Goal: Use online tool/utility: Utilize a website feature to perform a specific function

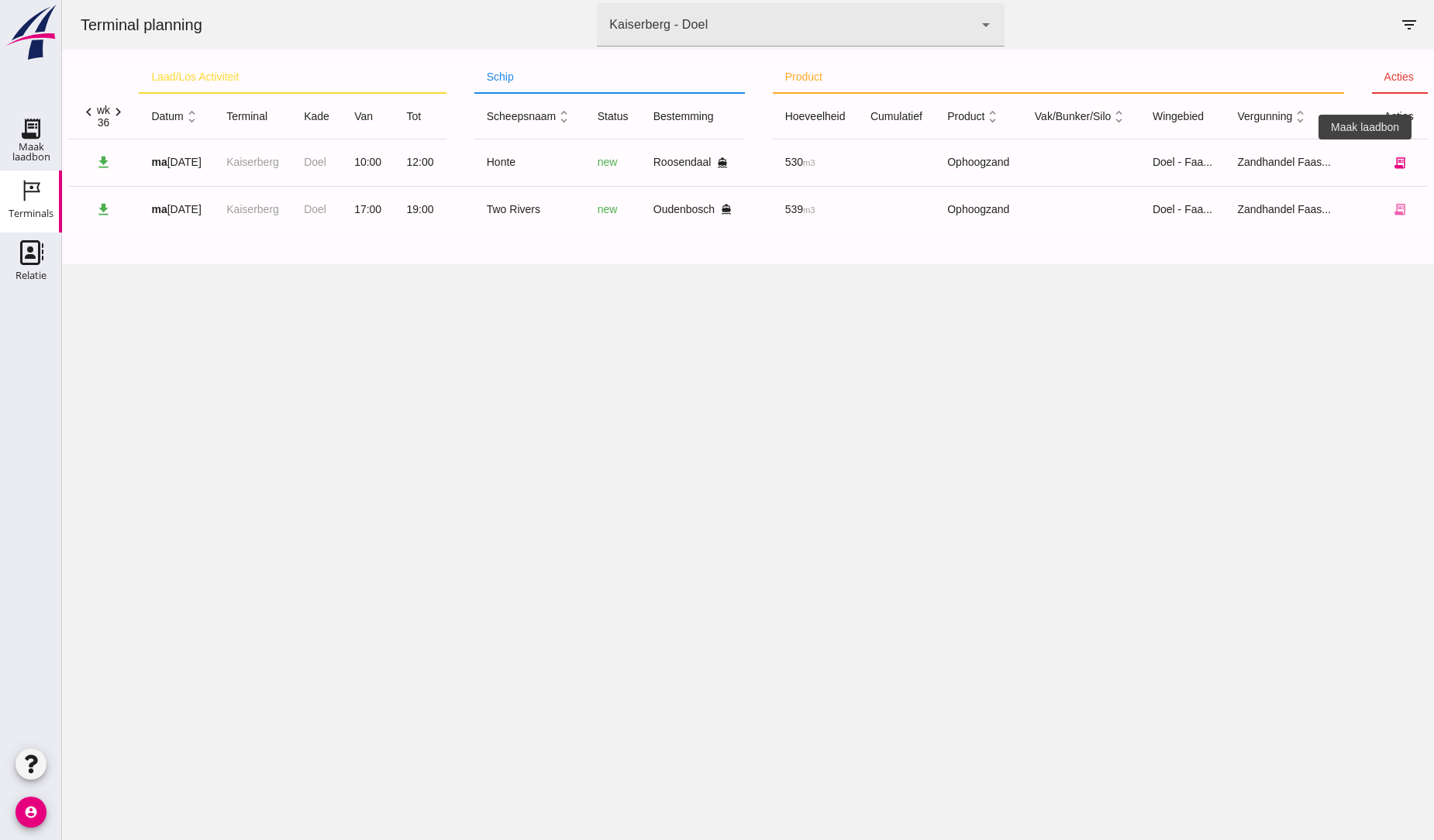
click at [1392, 164] on icon "receipt_long" at bounding box center [1399, 162] width 14 height 14
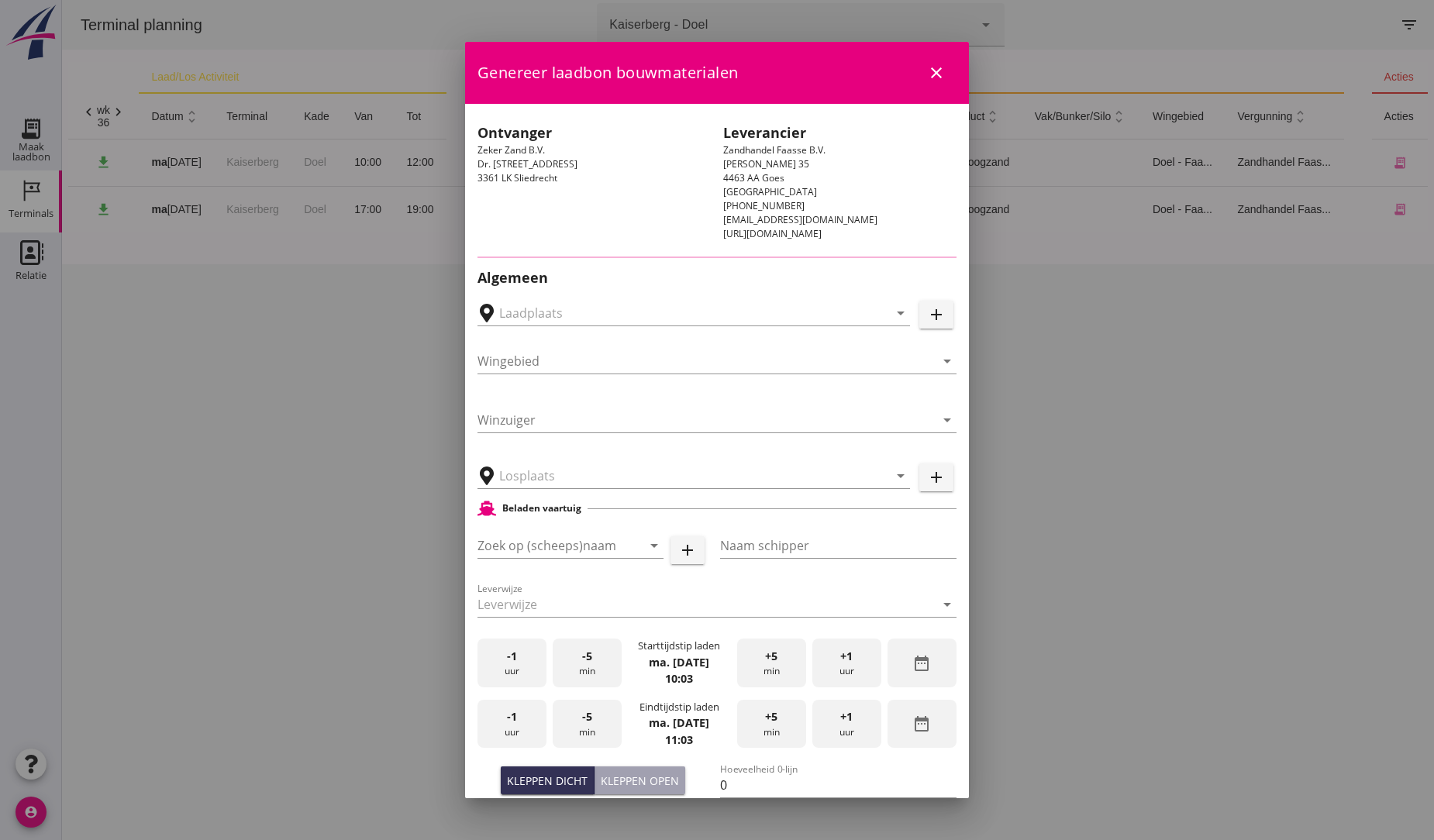
type input "Breure Grondwerken, [GEOGRAPHIC_DATA]"
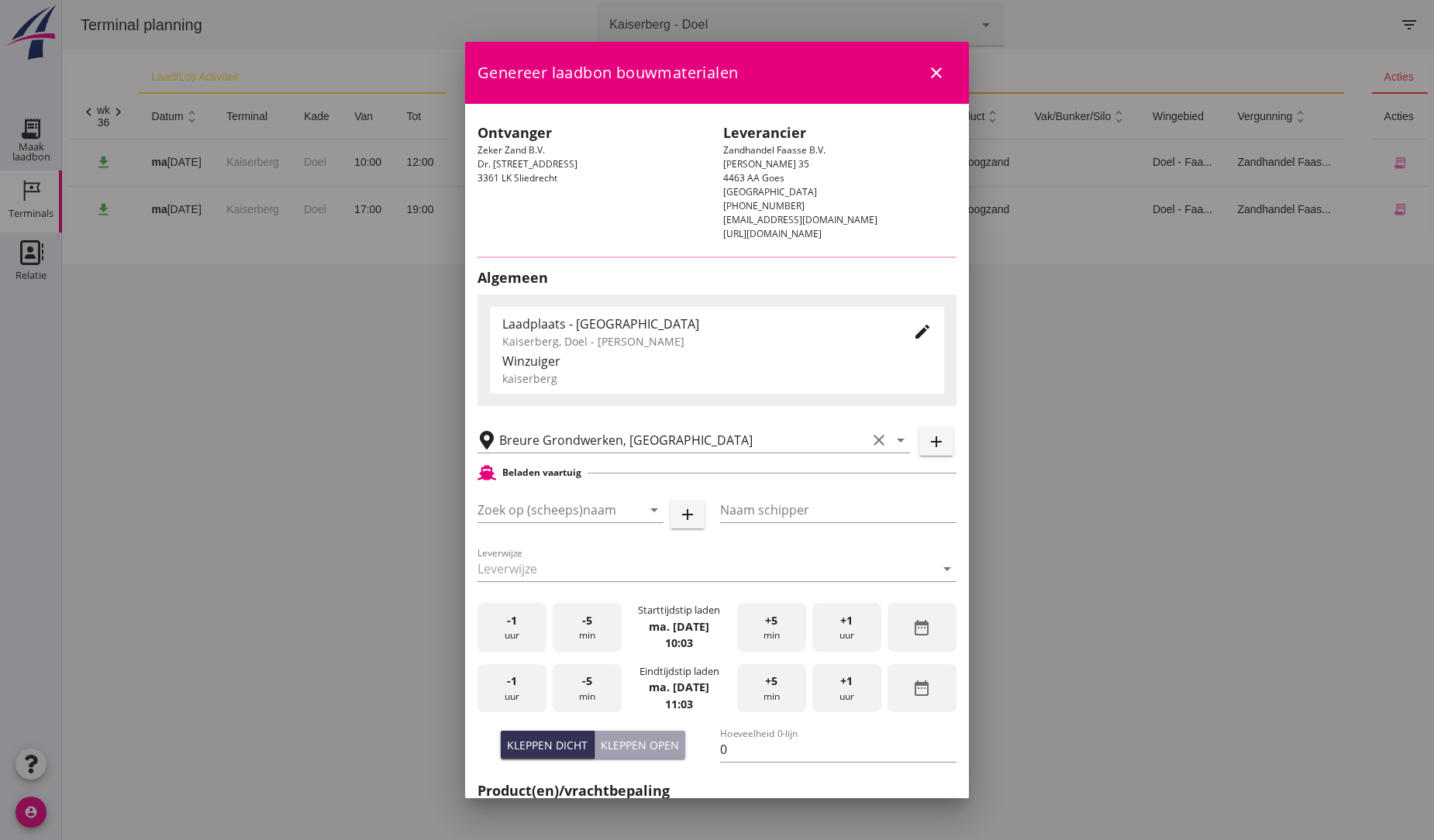
type input "Honte"
type input "[PERSON_NAME]"
type input "560"
type input "Ophoogzand (6120)"
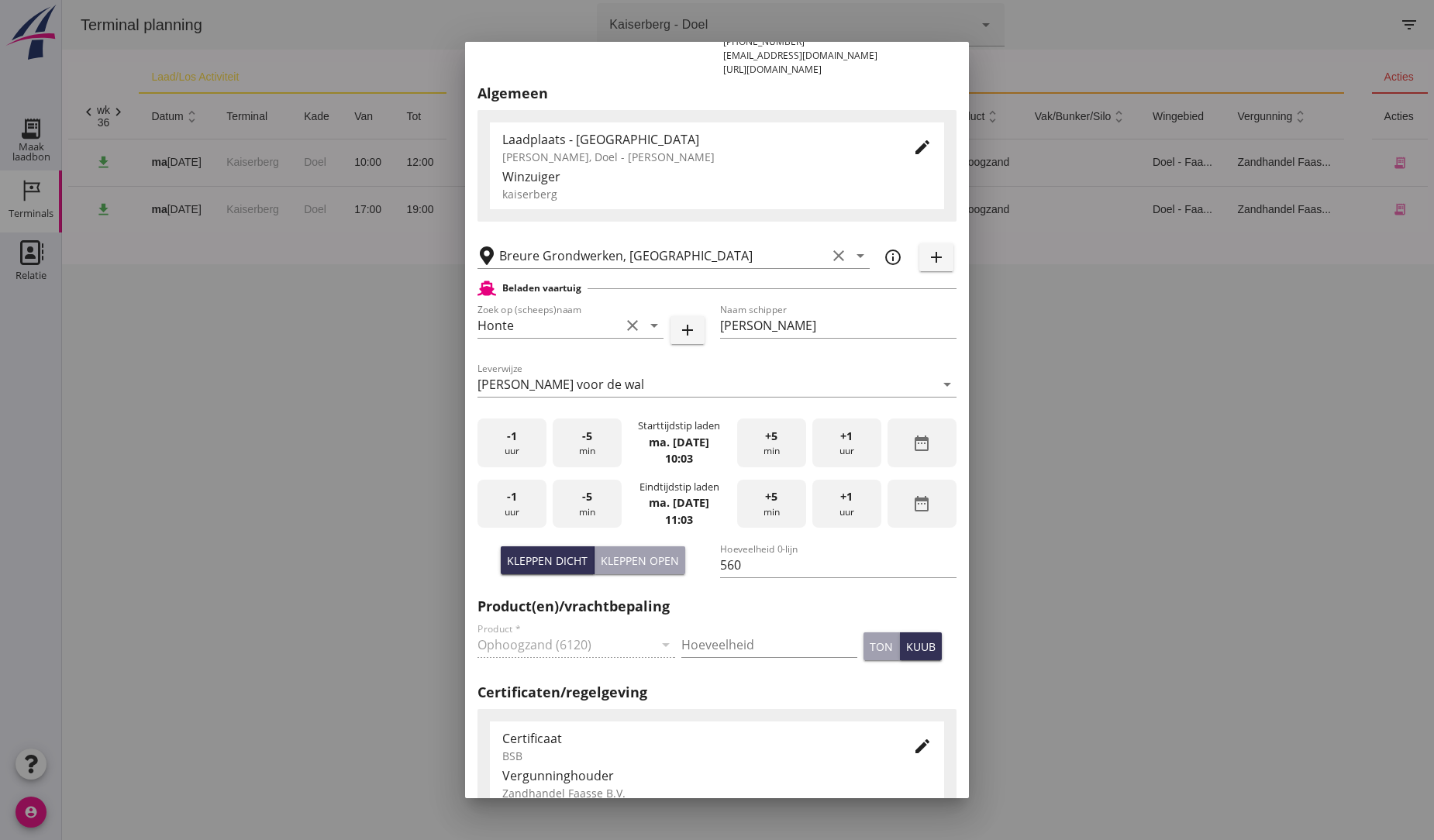
scroll to position [258, 0]
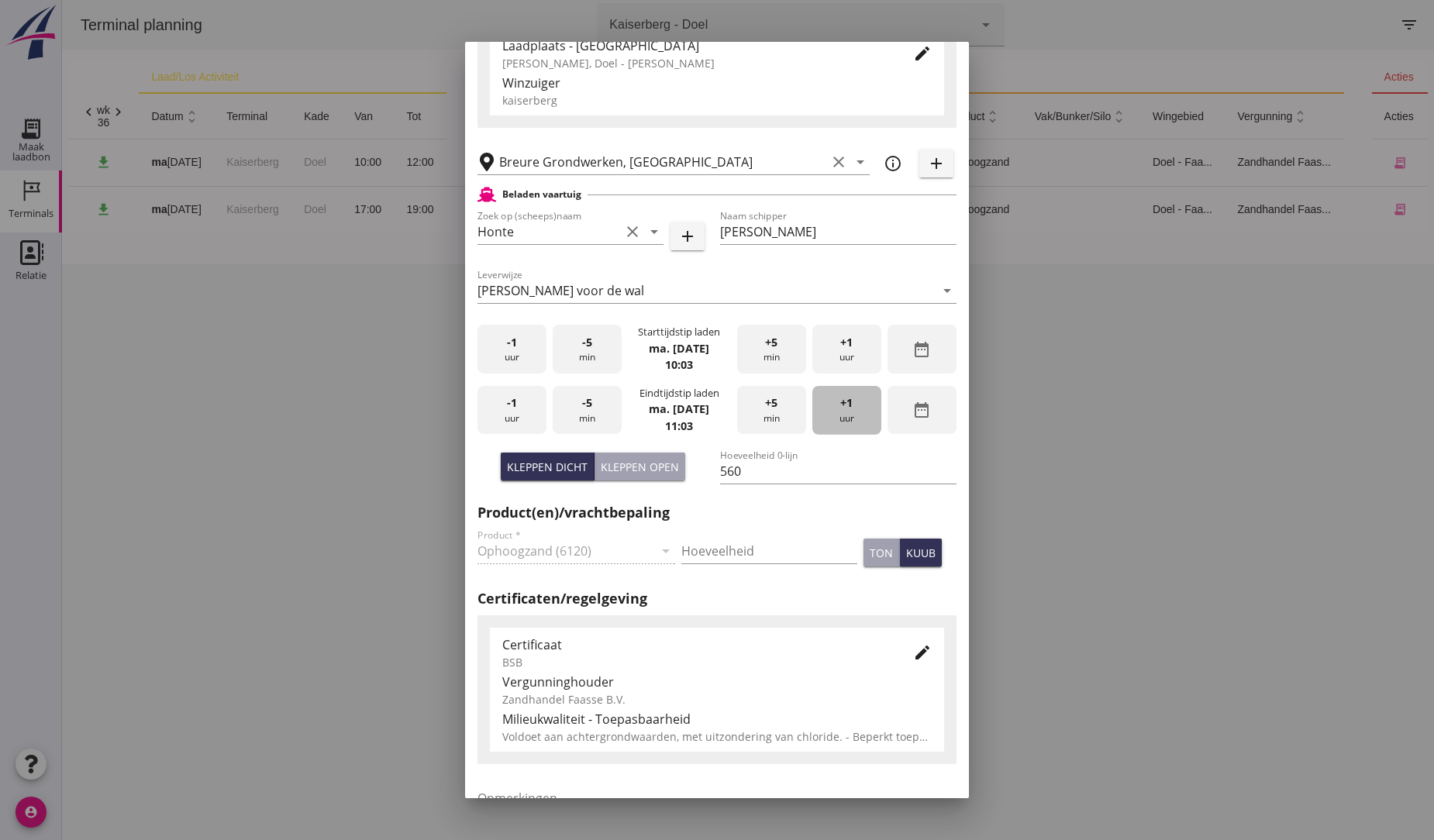
click at [840, 406] on span "+1" at bounding box center [846, 403] width 12 height 17
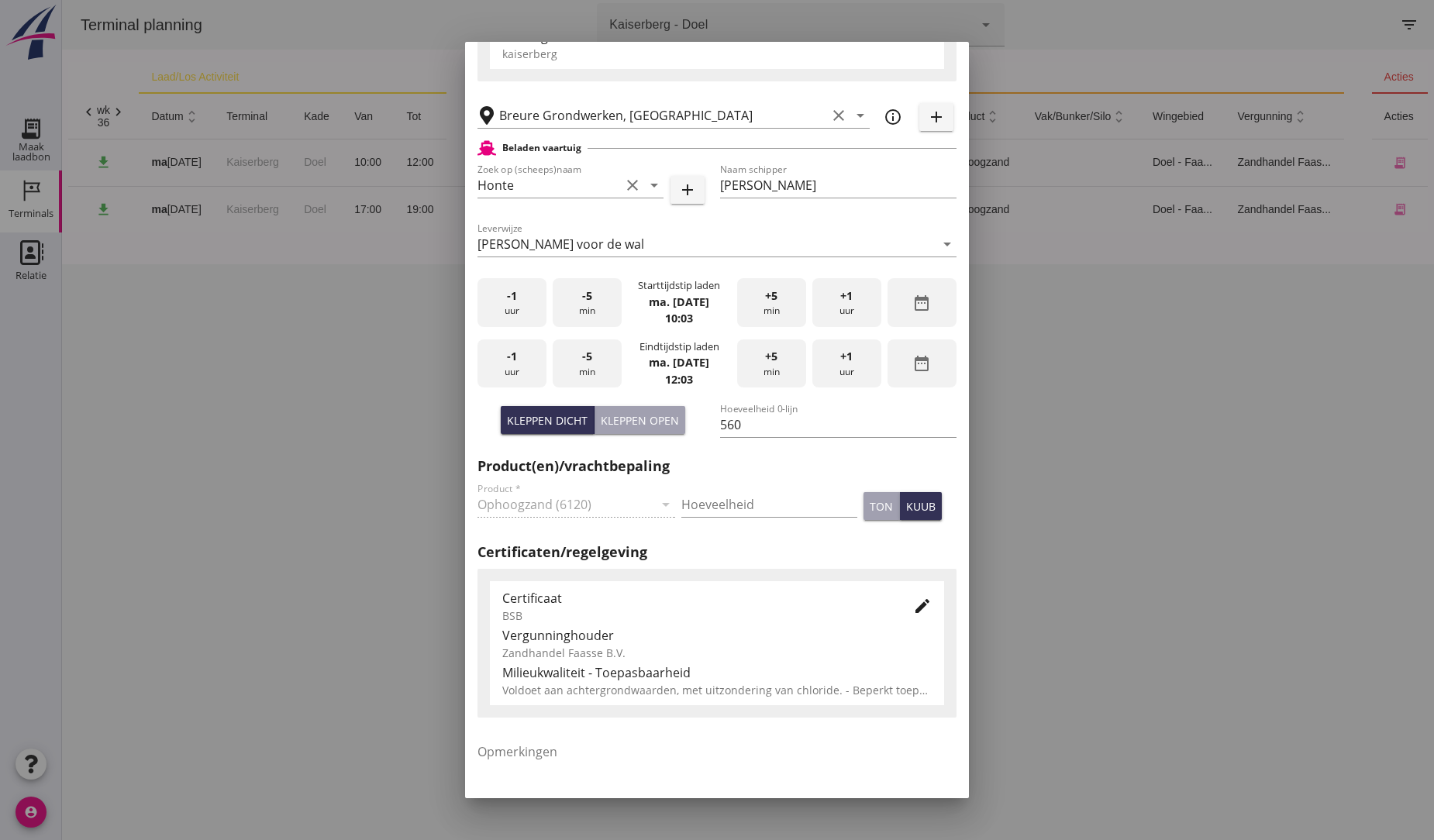
scroll to position [410, 0]
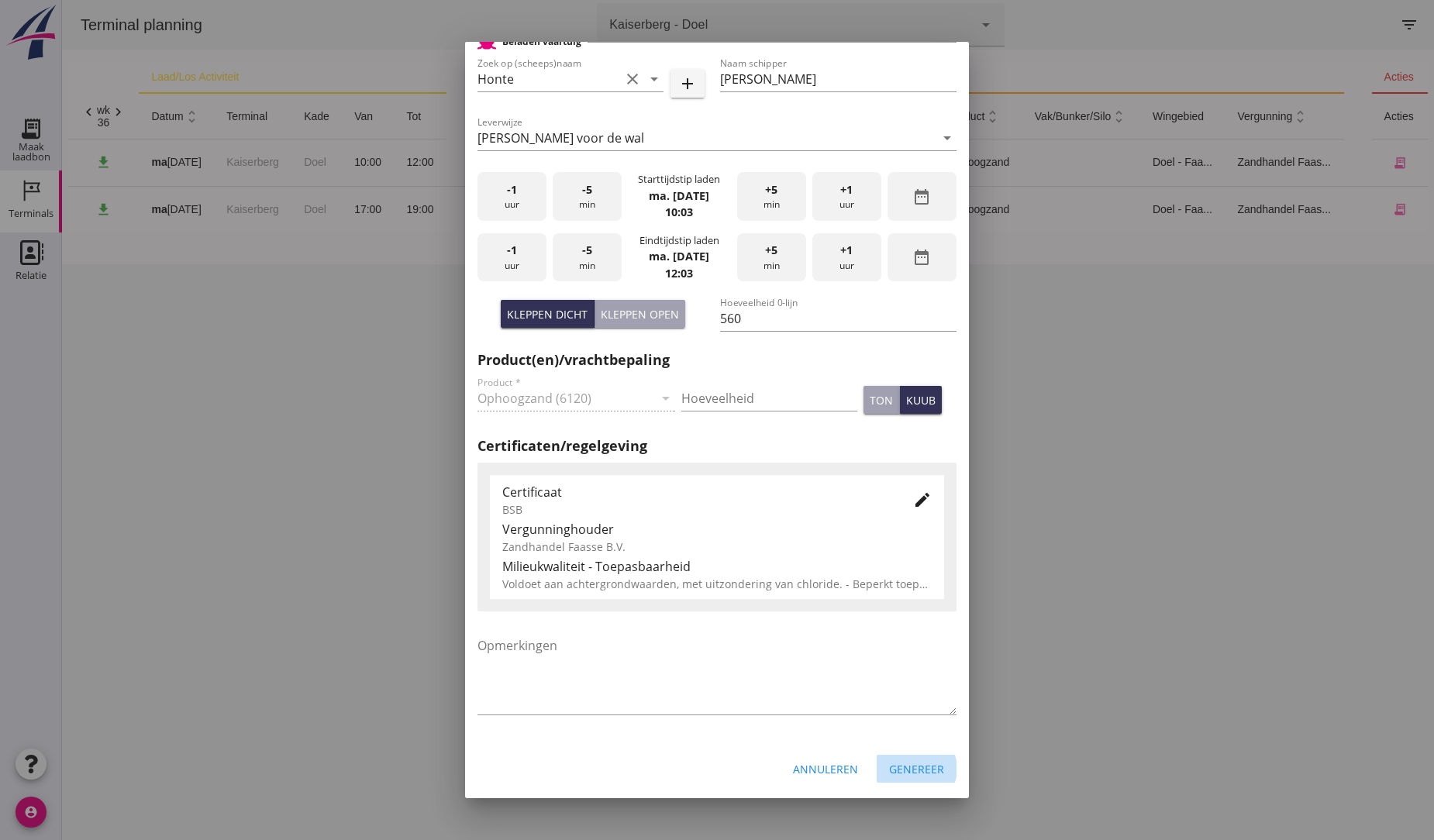
click at [917, 764] on div "Genereer" at bounding box center [916, 769] width 55 height 17
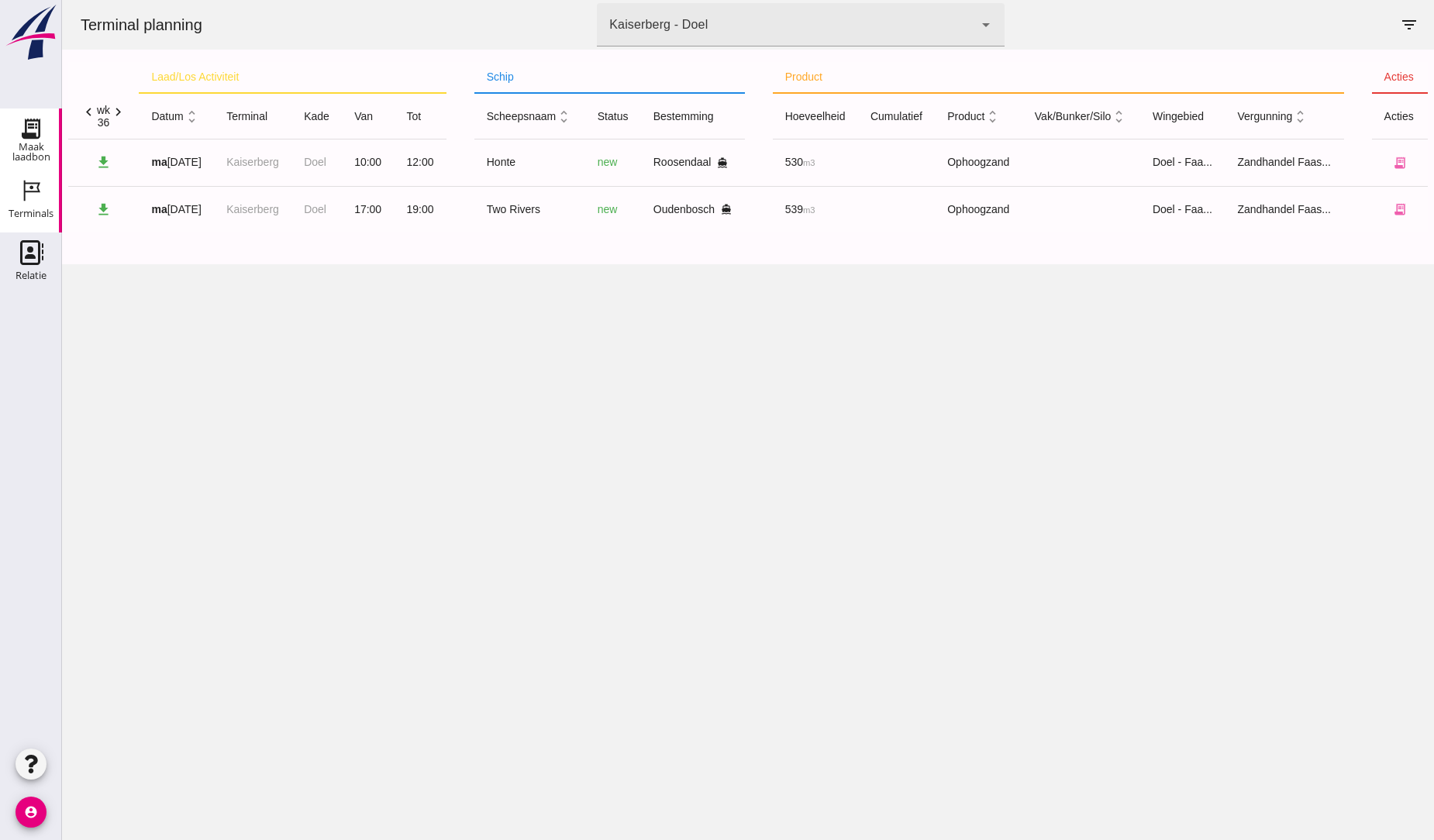
click at [31, 137] on use at bounding box center [31, 129] width 25 height 25
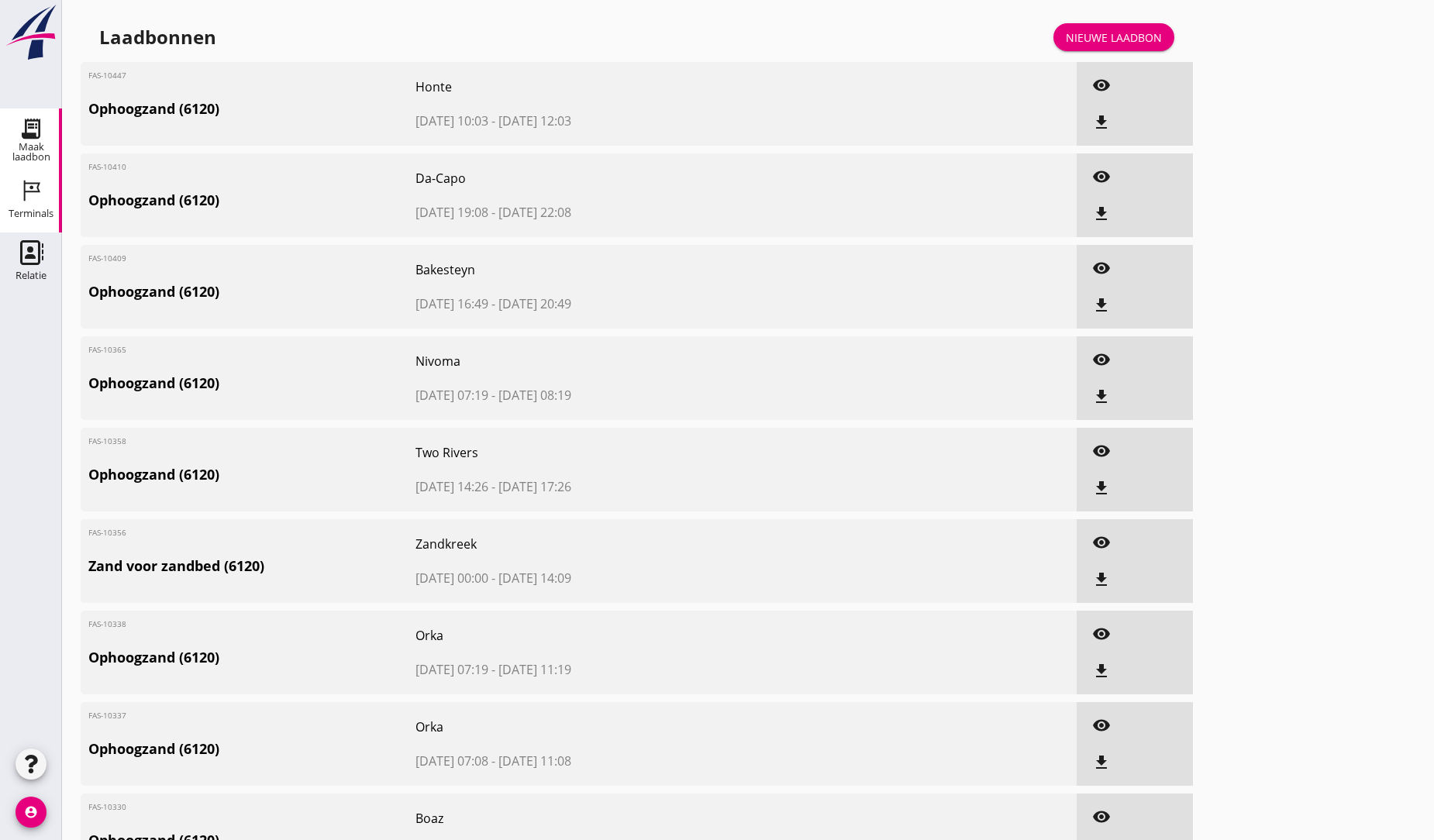
click at [25, 190] on use at bounding box center [32, 190] width 17 height 21
